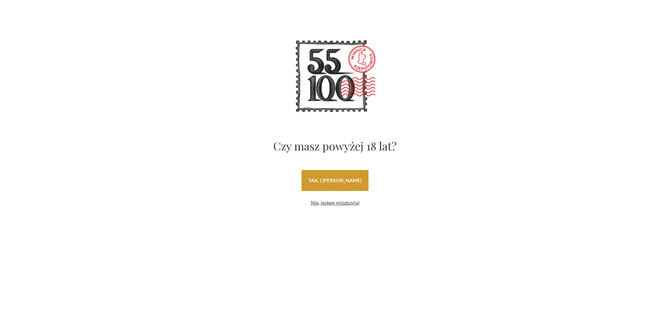
click at [334, 180] on link "tak, i uwielbiam wino" at bounding box center [335, 180] width 67 height 21
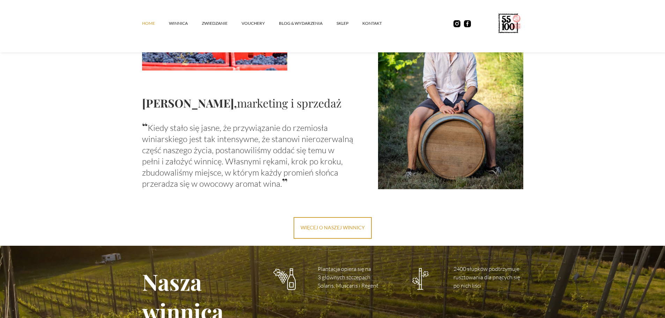
scroll to position [708, 0]
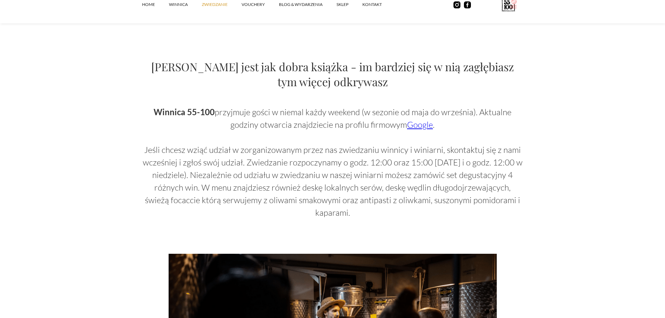
scroll to position [419, 0]
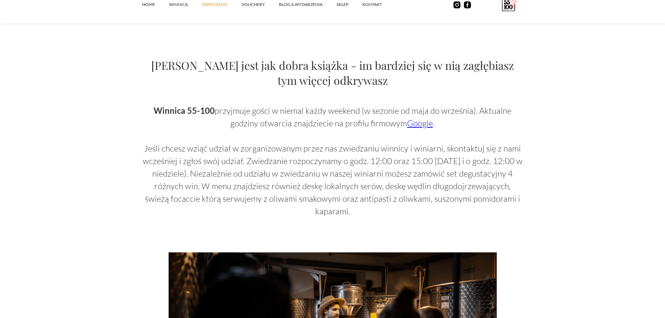
click at [418, 125] on link "Google" at bounding box center [420, 123] width 26 height 10
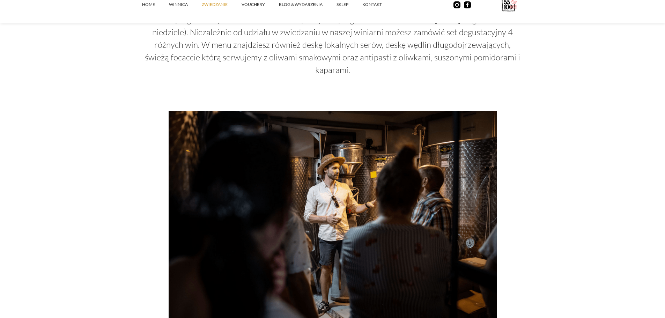
scroll to position [558, 0]
